Goal: Task Accomplishment & Management: Complete application form

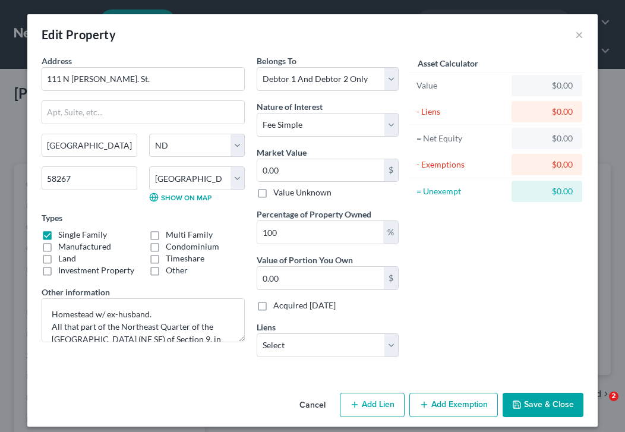
select select "29"
select select "8"
select select "2"
select select "0"
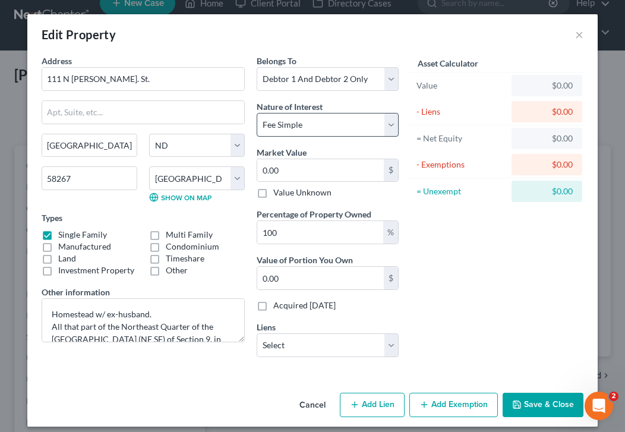
scroll to position [8, 0]
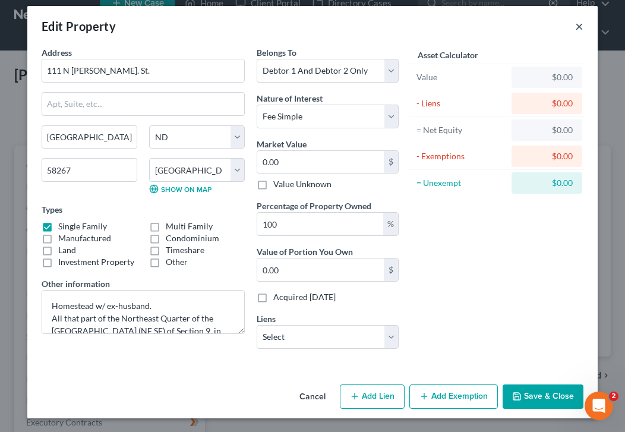
click at [580, 20] on button "×" at bounding box center [579, 26] width 8 height 14
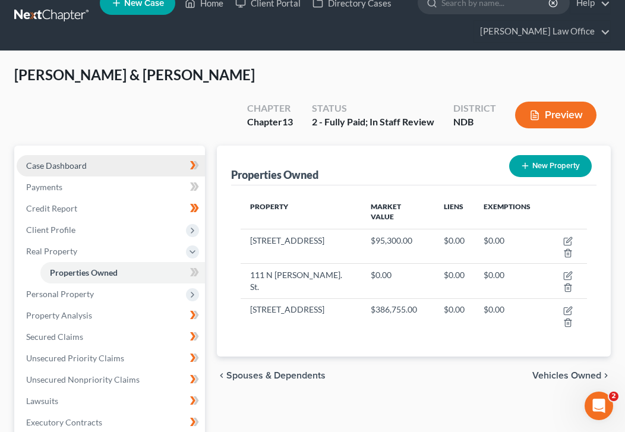
click at [90, 155] on link "Case Dashboard" at bounding box center [111, 165] width 188 height 21
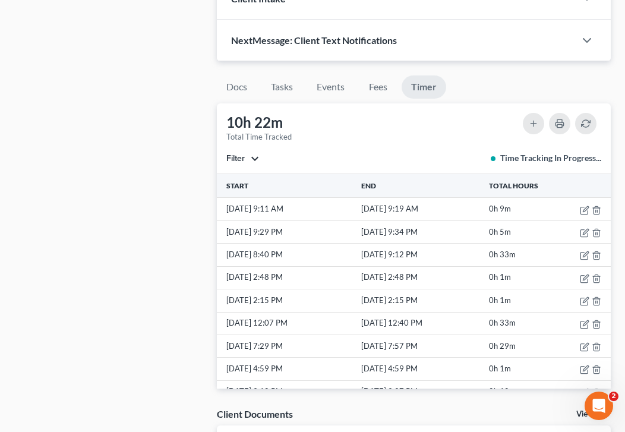
scroll to position [907, 0]
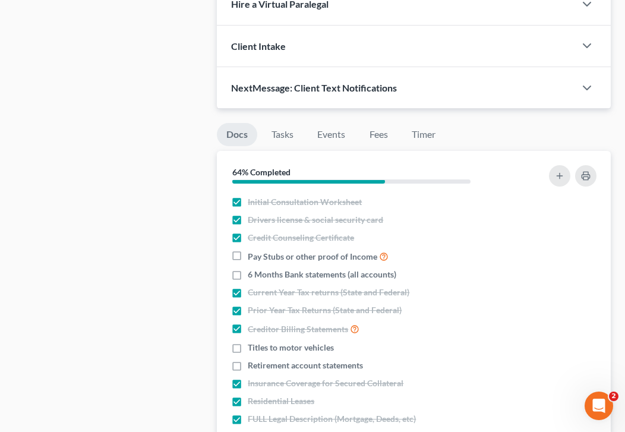
scroll to position [867, 0]
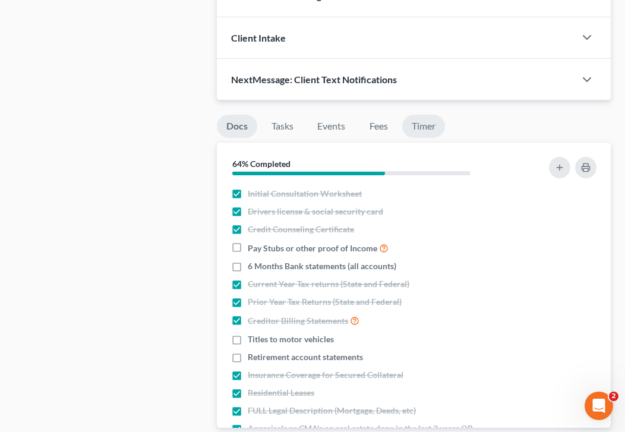
click at [430, 115] on link "Timer" at bounding box center [423, 126] width 43 height 23
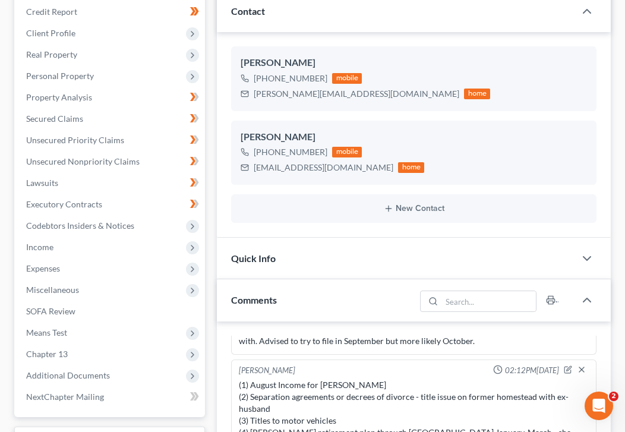
scroll to position [0, 0]
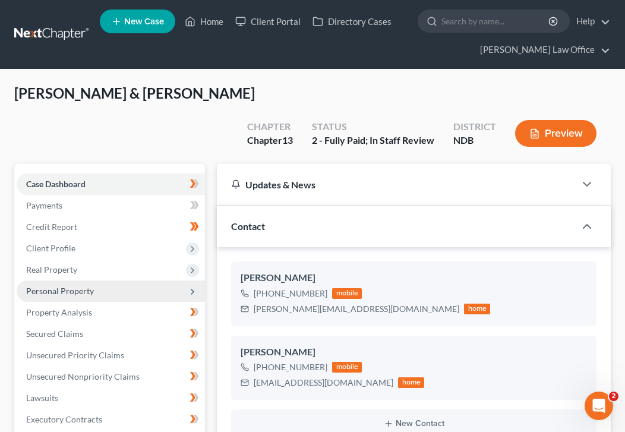
click at [123, 280] on span "Personal Property" at bounding box center [111, 290] width 188 height 21
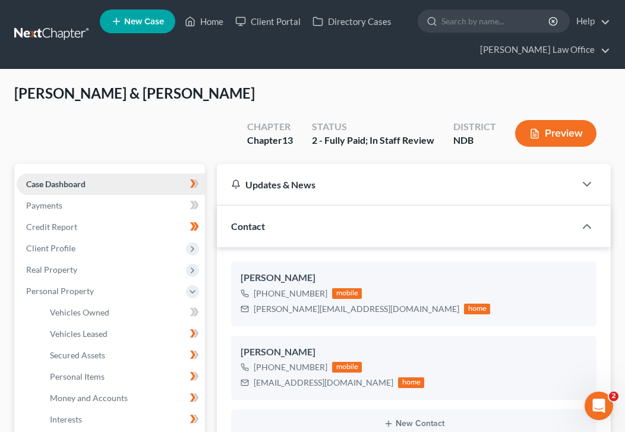
click at [141, 173] on link "Case Dashboard" at bounding box center [111, 183] width 188 height 21
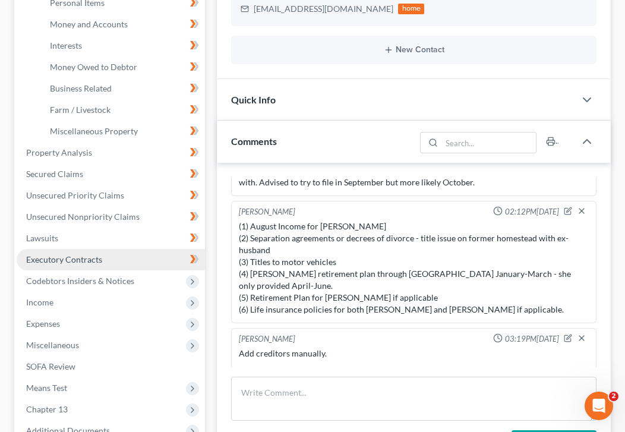
scroll to position [369, 0]
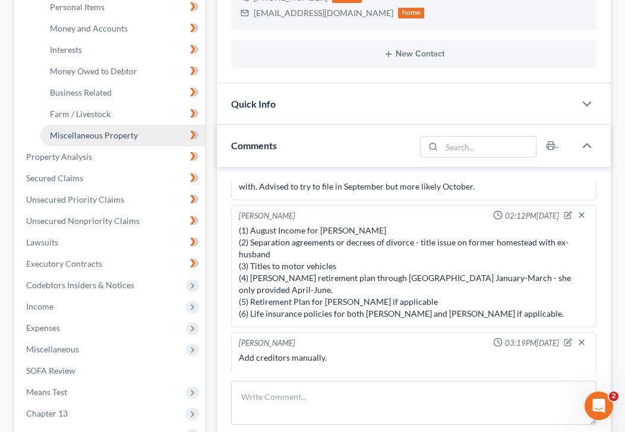
click at [123, 130] on span "Miscellaneous Property" at bounding box center [94, 135] width 88 height 10
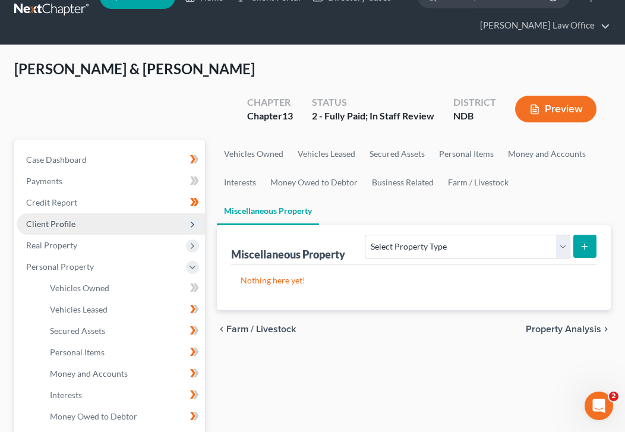
scroll to position [32, 0]
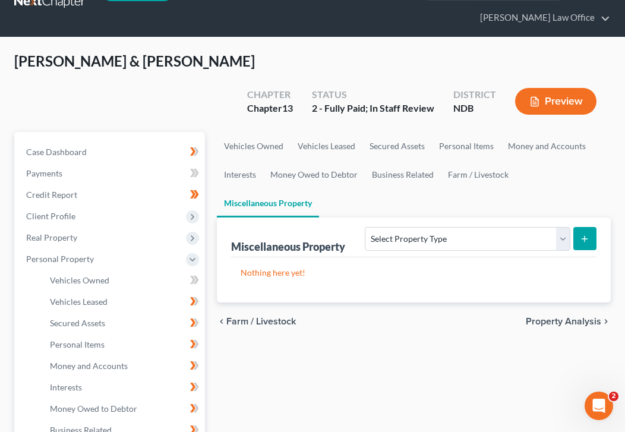
click at [105, 291] on li "Vehicles Leased" at bounding box center [122, 301] width 164 height 21
click at [119, 248] on span "Personal Property" at bounding box center [111, 258] width 188 height 21
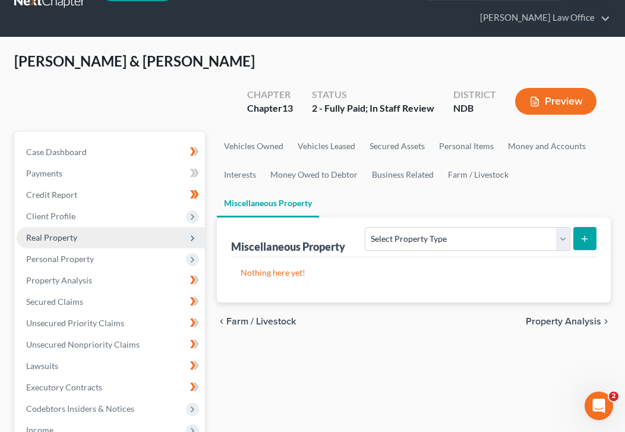
click at [118, 227] on span "Real Property" at bounding box center [111, 237] width 188 height 21
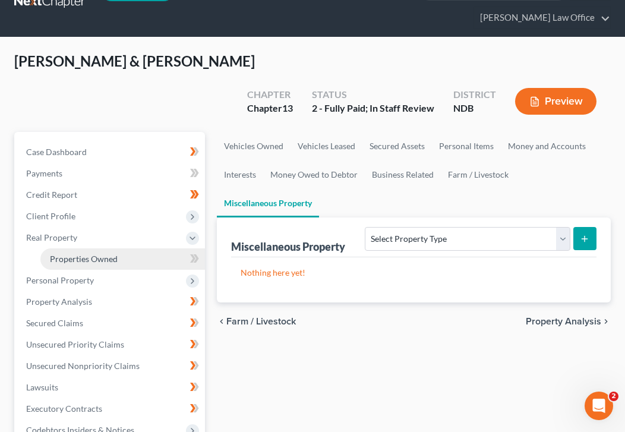
click at [131, 248] on link "Properties Owned" at bounding box center [122, 258] width 164 height 21
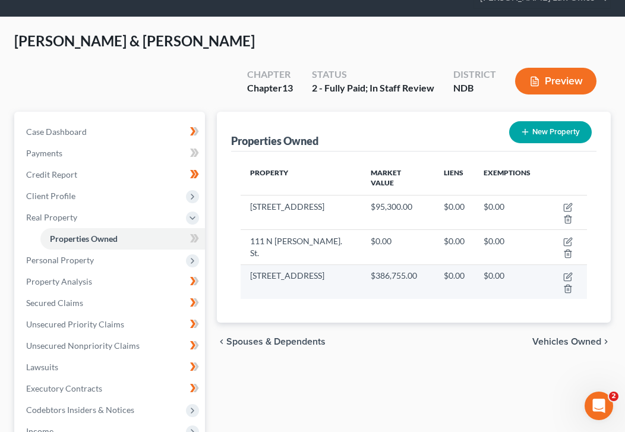
scroll to position [55, 0]
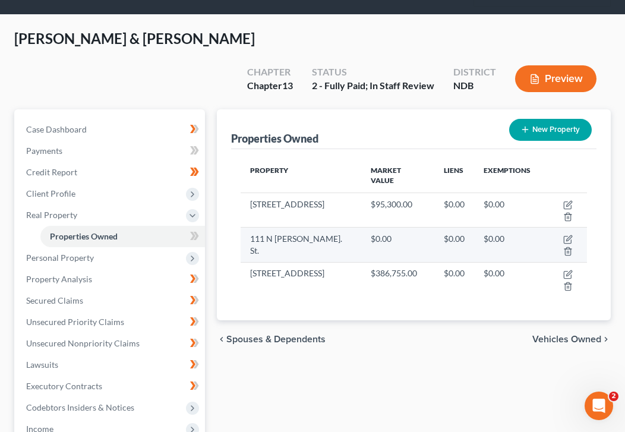
click at [559, 227] on td at bounding box center [563, 244] width 47 height 34
click at [563, 235] on icon "button" at bounding box center [567, 239] width 9 height 9
select select "29"
select select "8"
select select "2"
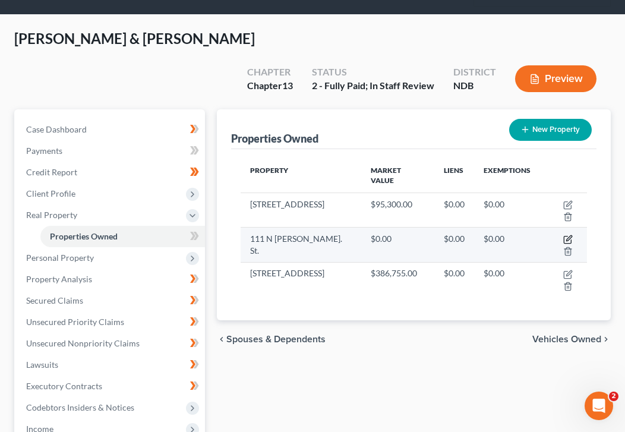
select select "0"
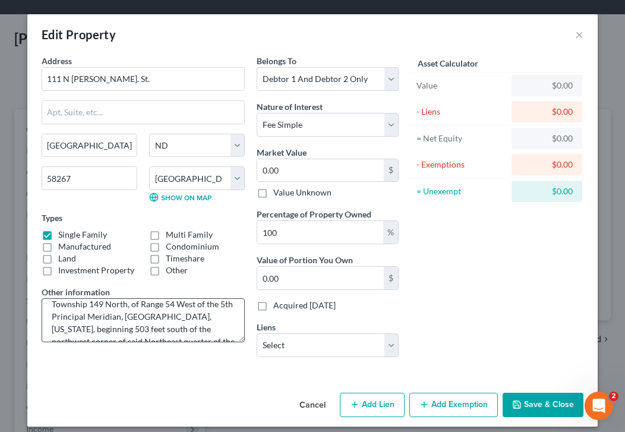
scroll to position [23, 0]
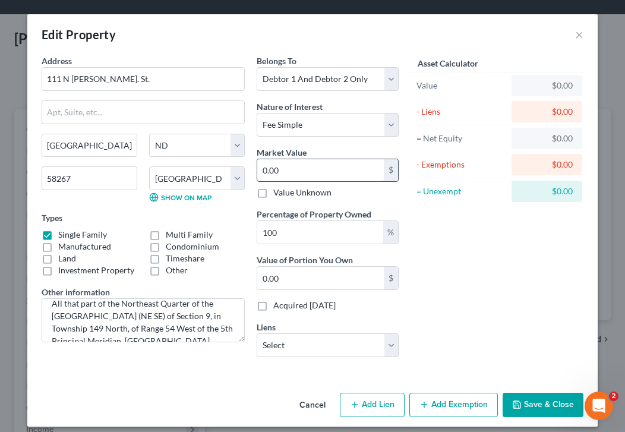
click at [290, 166] on input "0.00" at bounding box center [320, 170] width 126 height 23
type input "0"
click at [327, 172] on input "text" at bounding box center [320, 170] width 126 height 23
type input "0"
click at [275, 168] on input "text" at bounding box center [320, 170] width 126 height 23
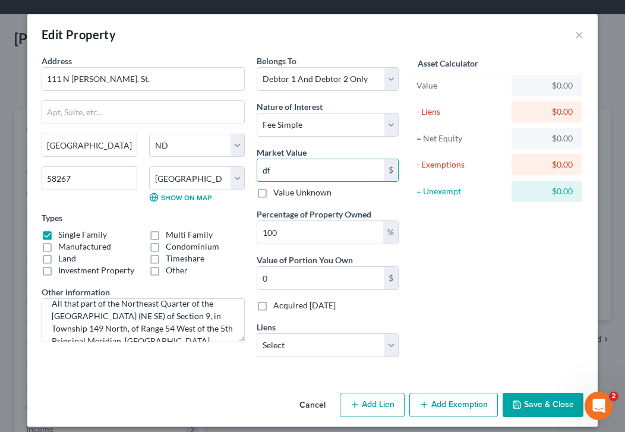
type input "0"
click at [583, 35] on div "Edit Property ×" at bounding box center [312, 34] width 570 height 40
click at [579, 35] on button "×" at bounding box center [579, 34] width 8 height 14
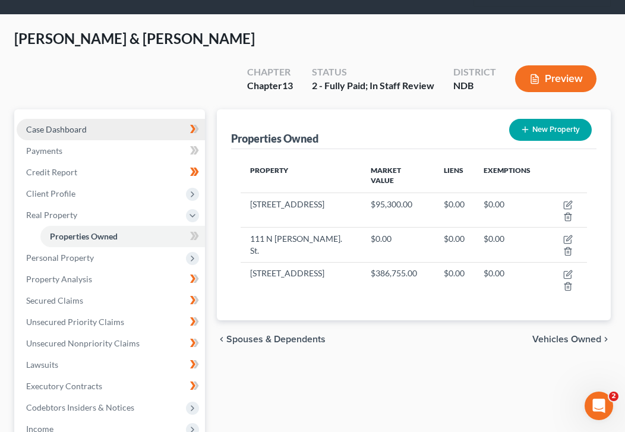
click at [122, 119] on link "Case Dashboard" at bounding box center [111, 129] width 188 height 21
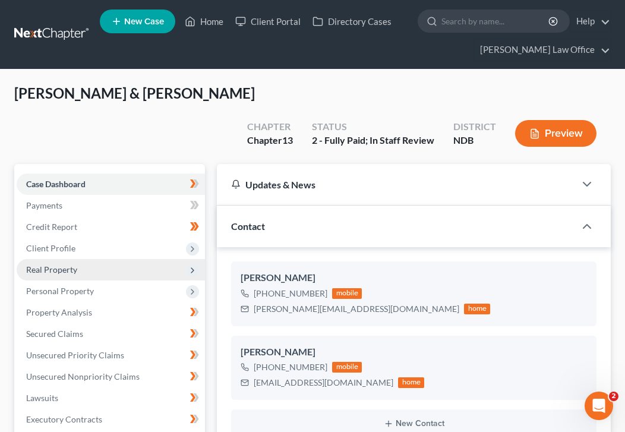
click at [123, 259] on span "Real Property" at bounding box center [111, 269] width 188 height 21
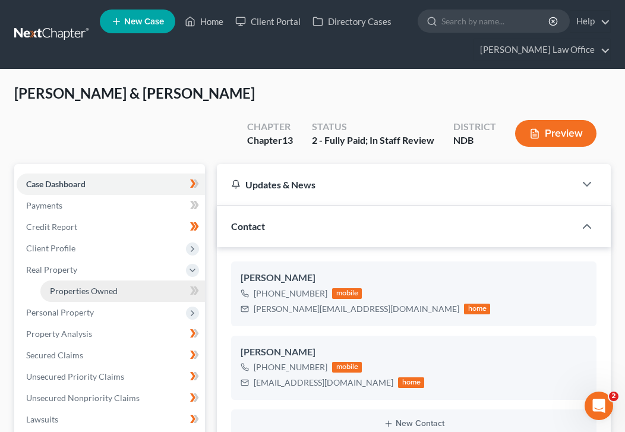
click at [119, 280] on link "Properties Owned" at bounding box center [122, 290] width 164 height 21
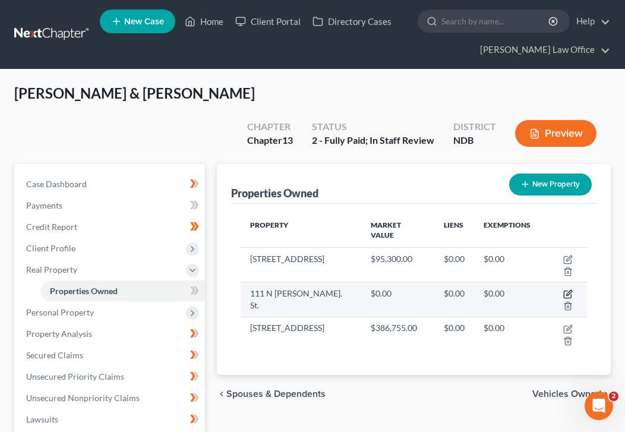
click at [563, 289] on icon "button" at bounding box center [567, 293] width 9 height 9
select select "29"
select select "8"
select select "2"
select select "0"
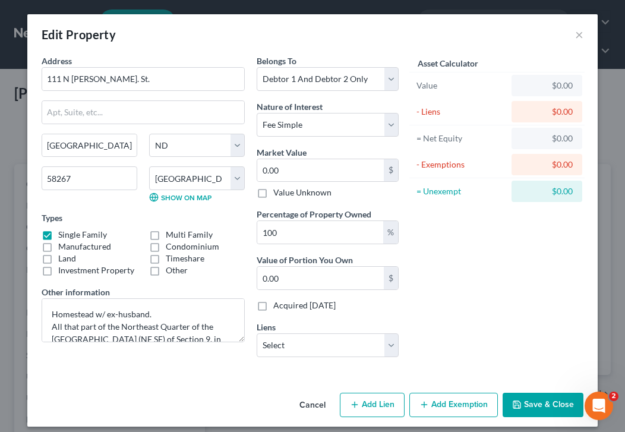
click at [308, 189] on label "Value Unknown" at bounding box center [302, 192] width 58 height 12
click at [286, 189] on input "Value Unknown" at bounding box center [282, 190] width 8 height 8
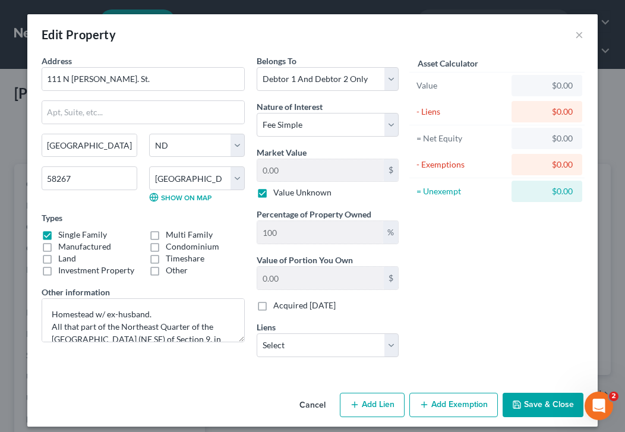
click at [273, 191] on label "Value Unknown" at bounding box center [302, 192] width 58 height 12
click at [278, 191] on input "Value Unknown" at bounding box center [282, 190] width 8 height 8
checkbox input "false"
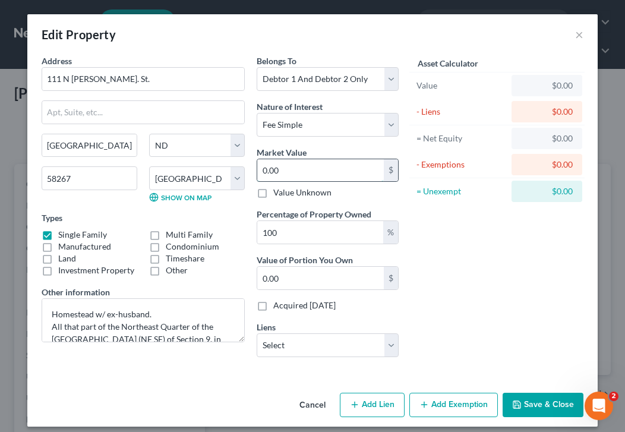
click at [300, 168] on input "0.00" at bounding box center [320, 170] width 126 height 23
type input "0"
click at [281, 160] on input "text" at bounding box center [320, 170] width 126 height 23
type input "0"
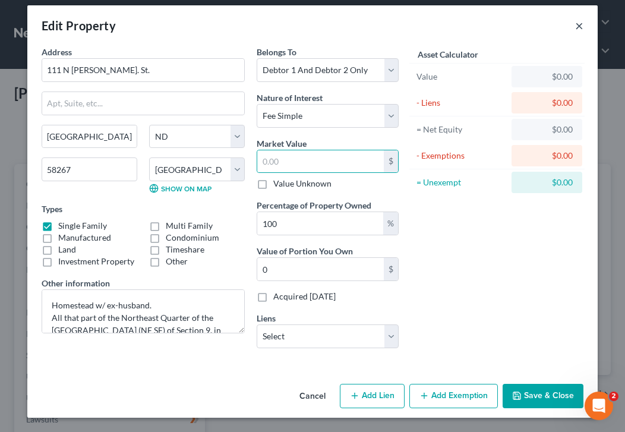
click at [579, 24] on button "×" at bounding box center [579, 25] width 8 height 14
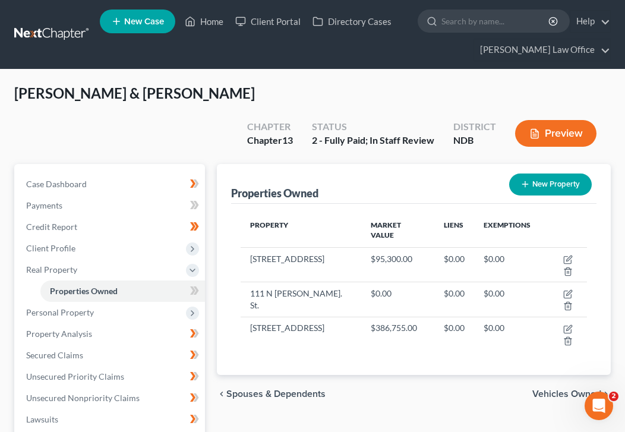
click at [196, 257] on div "New" at bounding box center [188, 253] width 24 height 20
click at [192, 263] on body "Home New Case Client Portal Directory Cases [PERSON_NAME] Law Office [EMAIL_ADD…" at bounding box center [312, 383] width 625 height 766
click at [144, 259] on span "Real Property" at bounding box center [111, 269] width 188 height 21
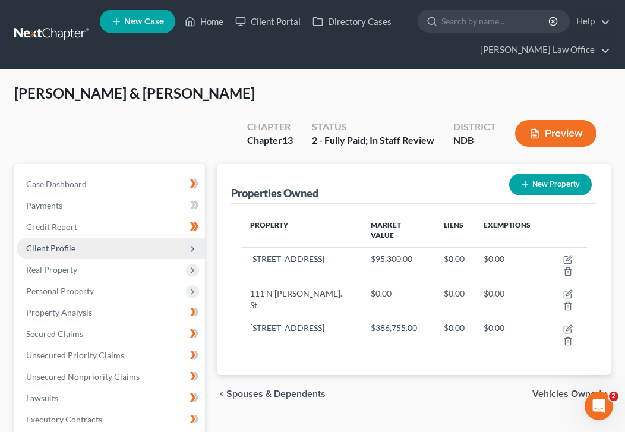
click at [136, 237] on span "Client Profile" at bounding box center [111, 247] width 188 height 21
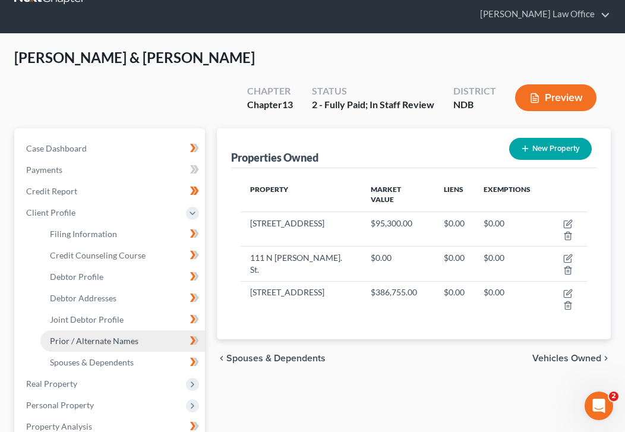
scroll to position [49, 0]
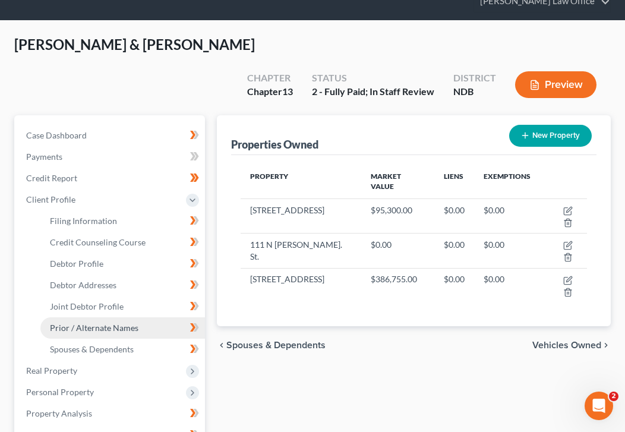
click at [180, 360] on span "Real Property" at bounding box center [111, 370] width 188 height 21
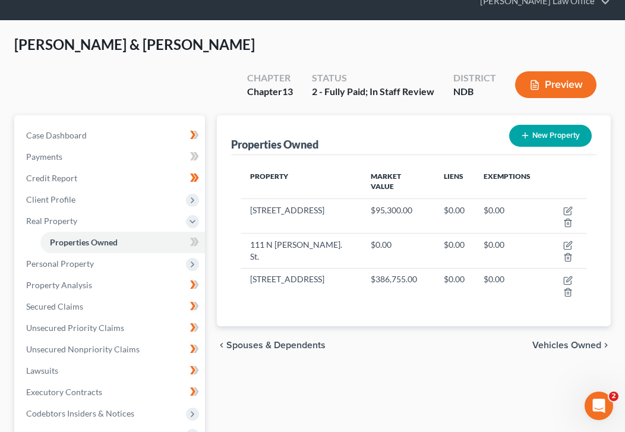
click at [358, 329] on div "Properties Owned New Property Property Market Value Liens Exemptions [STREET_AD…" at bounding box center [414, 393] width 406 height 557
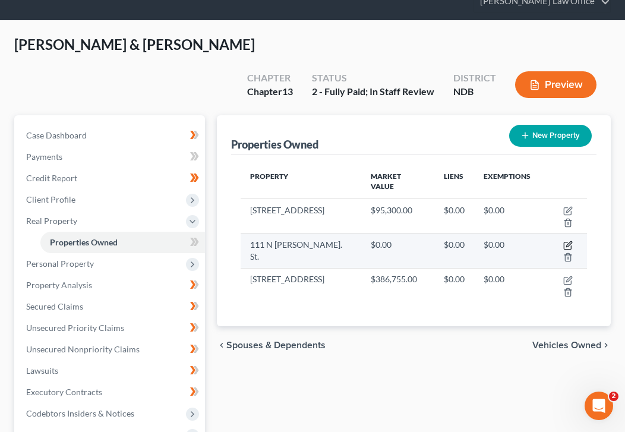
click at [563, 240] on icon "button" at bounding box center [567, 244] width 9 height 9
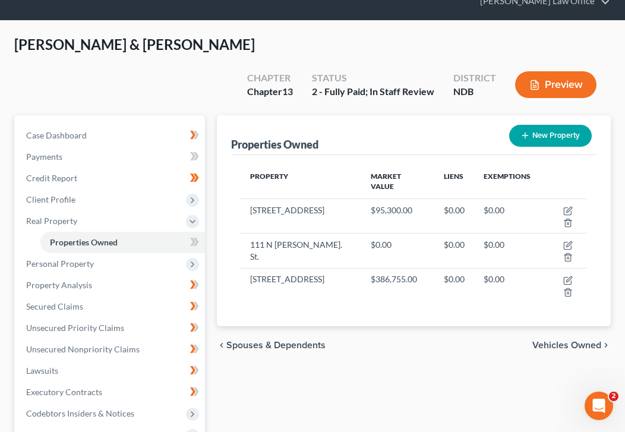
select select "29"
select select "8"
select select "2"
select select "0"
